Goal: Information Seeking & Learning: Learn about a topic

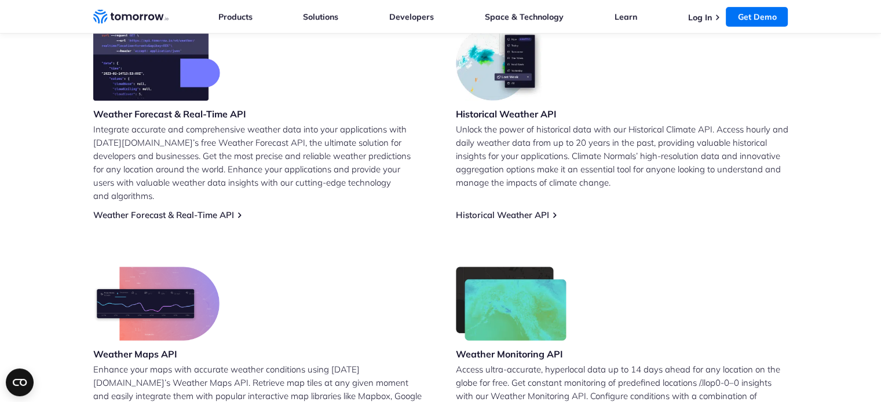
scroll to position [506, 0]
click at [208, 108] on h3 "Weather Forecast & Real-Time API" at bounding box center [169, 113] width 153 height 13
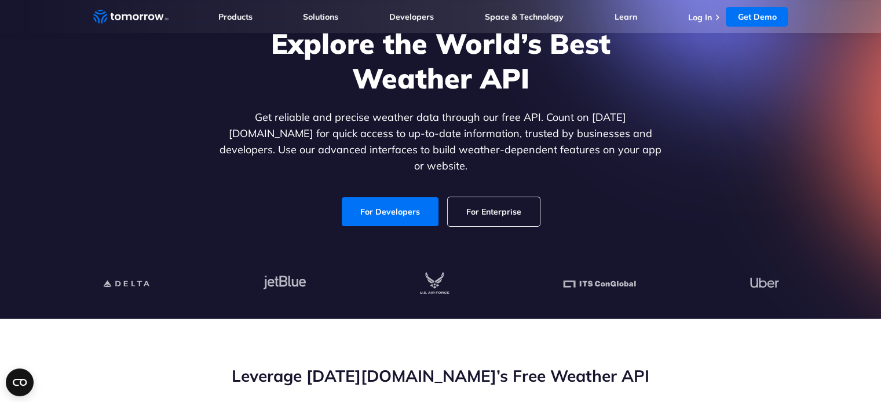
scroll to position [0, 0]
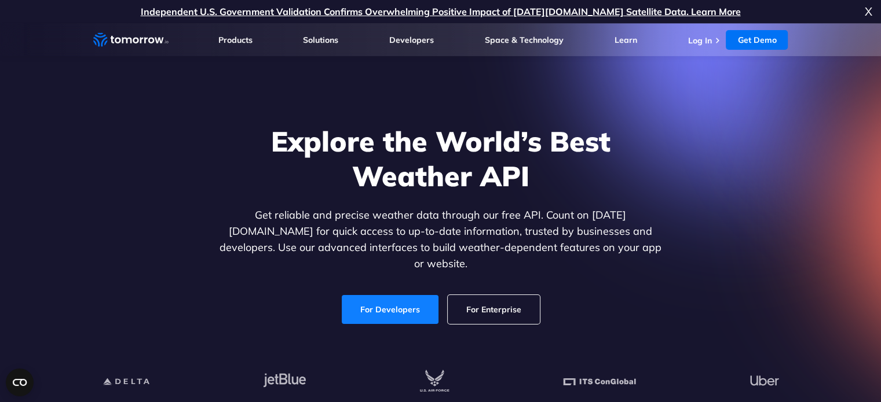
click at [384, 298] on link "For Developers" at bounding box center [390, 309] width 97 height 29
click at [370, 304] on link "For Developers" at bounding box center [390, 309] width 97 height 29
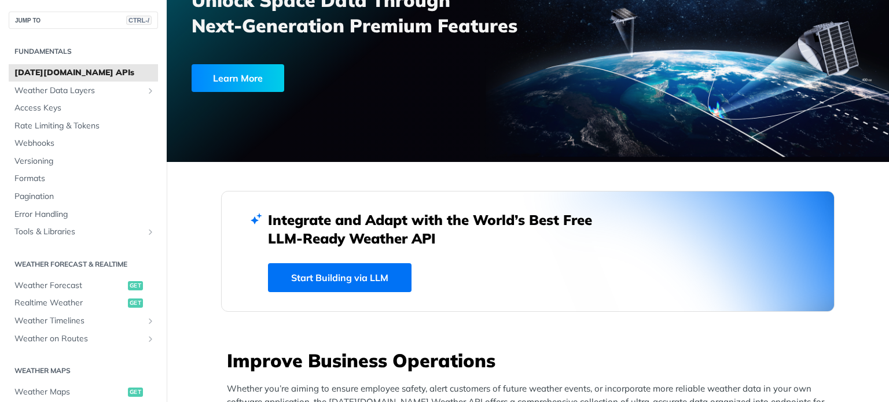
scroll to position [157, 0]
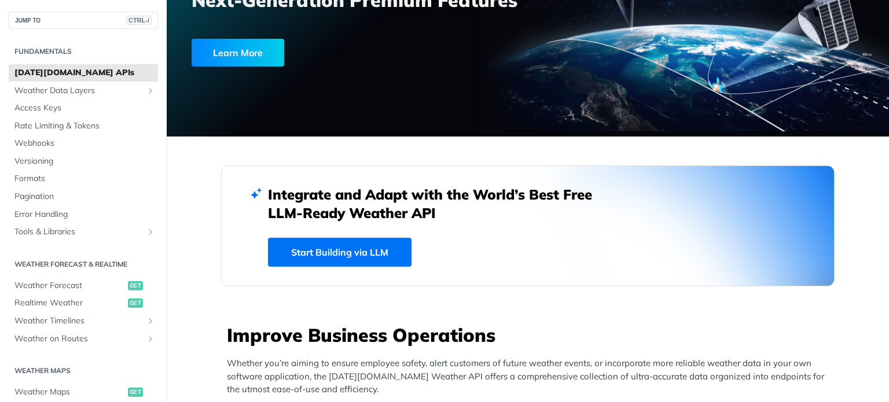
click at [350, 252] on link "Start Building via LLM" at bounding box center [340, 252] width 144 height 29
